Goal: Check status: Check status

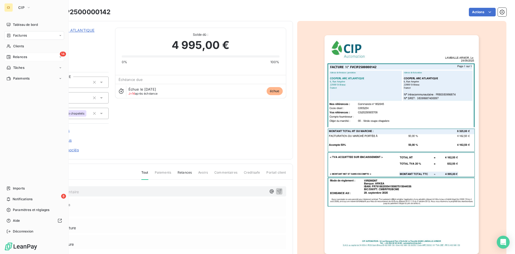
click at [18, 56] on span "Relances" at bounding box center [20, 57] width 14 height 5
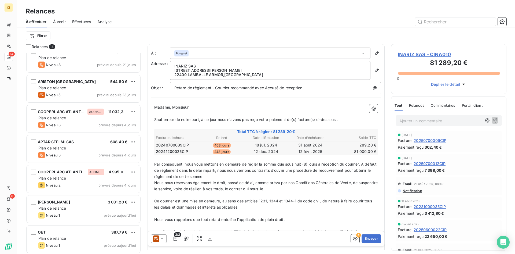
scroll to position [220, 0]
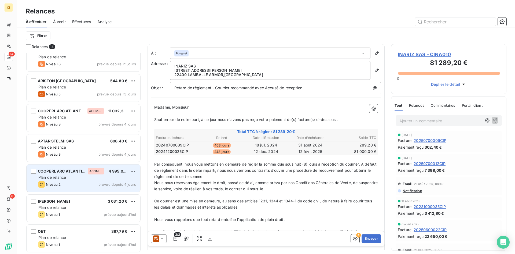
click at [75, 183] on div "Niveau 2 prévue depuis 4 jours" at bounding box center [87, 184] width 98 height 6
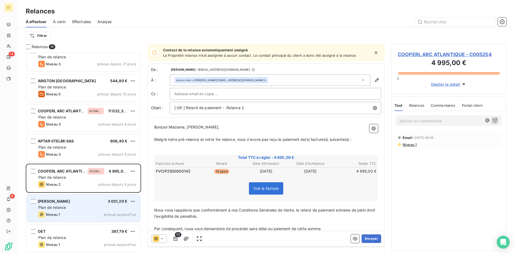
click at [96, 214] on div "Niveau 1 prévue aujourd’hui" at bounding box center [87, 214] width 98 height 6
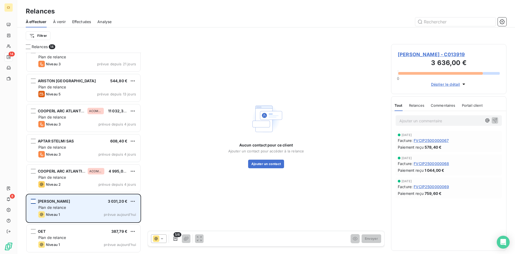
click at [33, 201] on div "grid" at bounding box center [33, 201] width 5 height 5
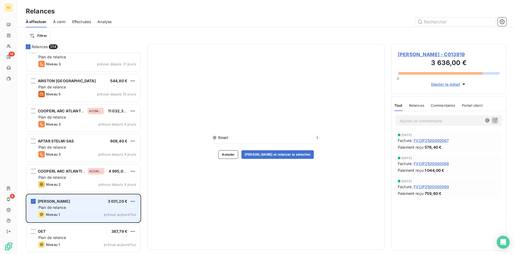
click at [67, 209] on div "Plan de relance" at bounding box center [87, 207] width 98 height 5
click at [34, 200] on icon "grid" at bounding box center [33, 200] width 3 height 3
